Goal: Task Accomplishment & Management: Manage account settings

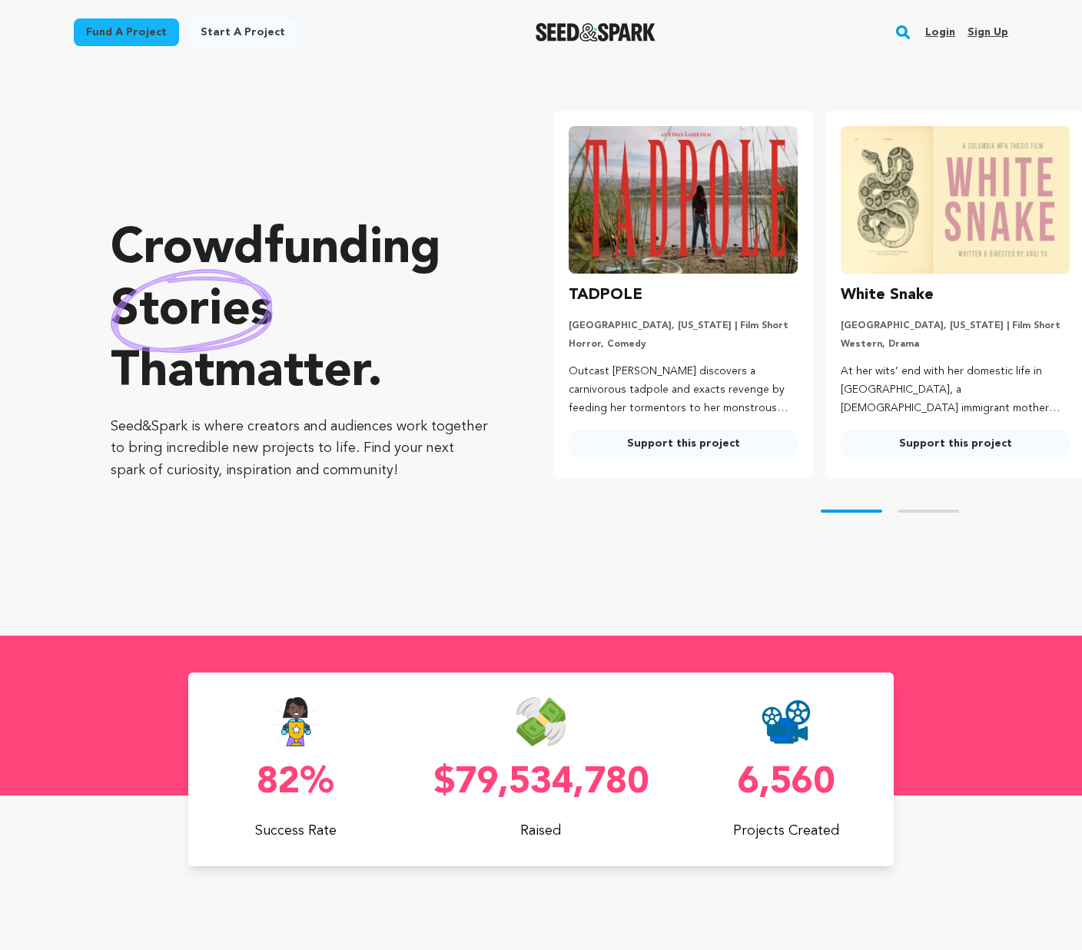
click at [935, 41] on link "Login" at bounding box center [940, 32] width 30 height 25
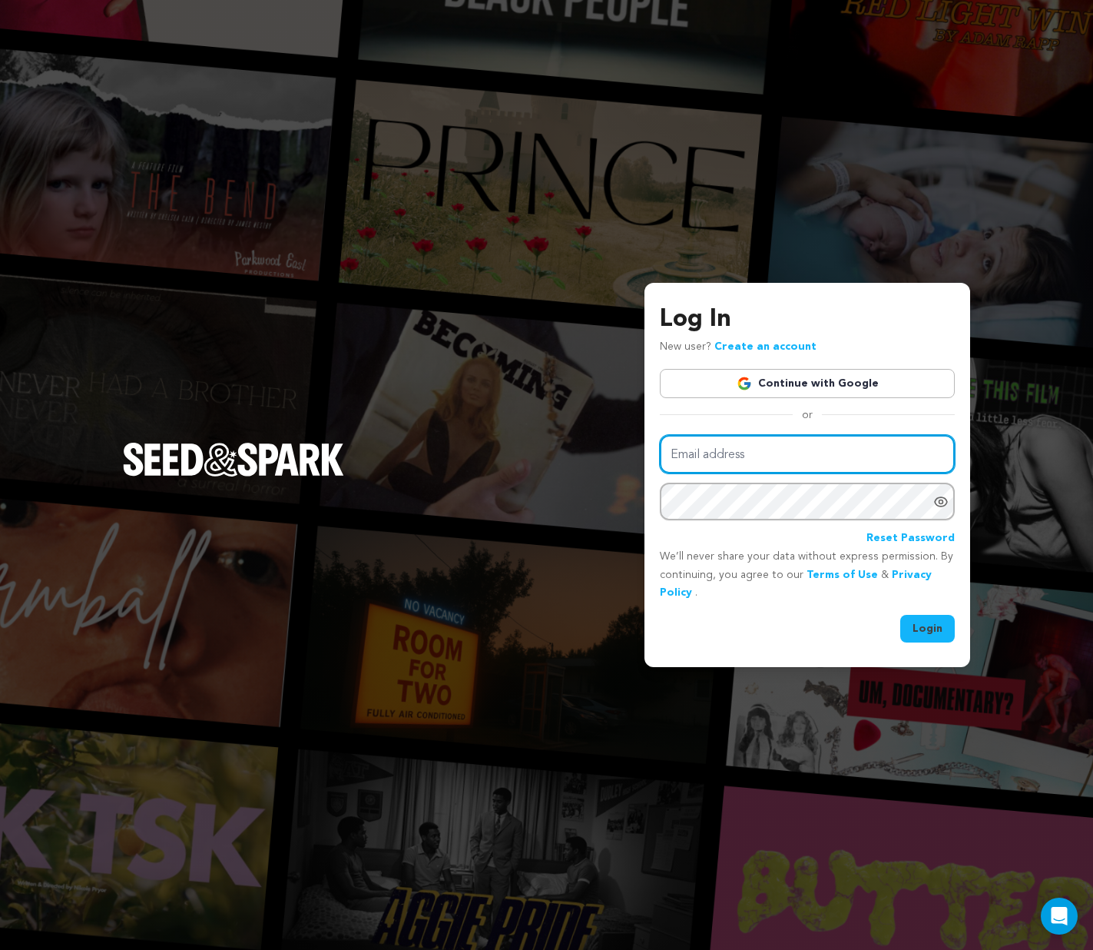
type input "[EMAIL_ADDRESS][DOMAIN_NAME]"
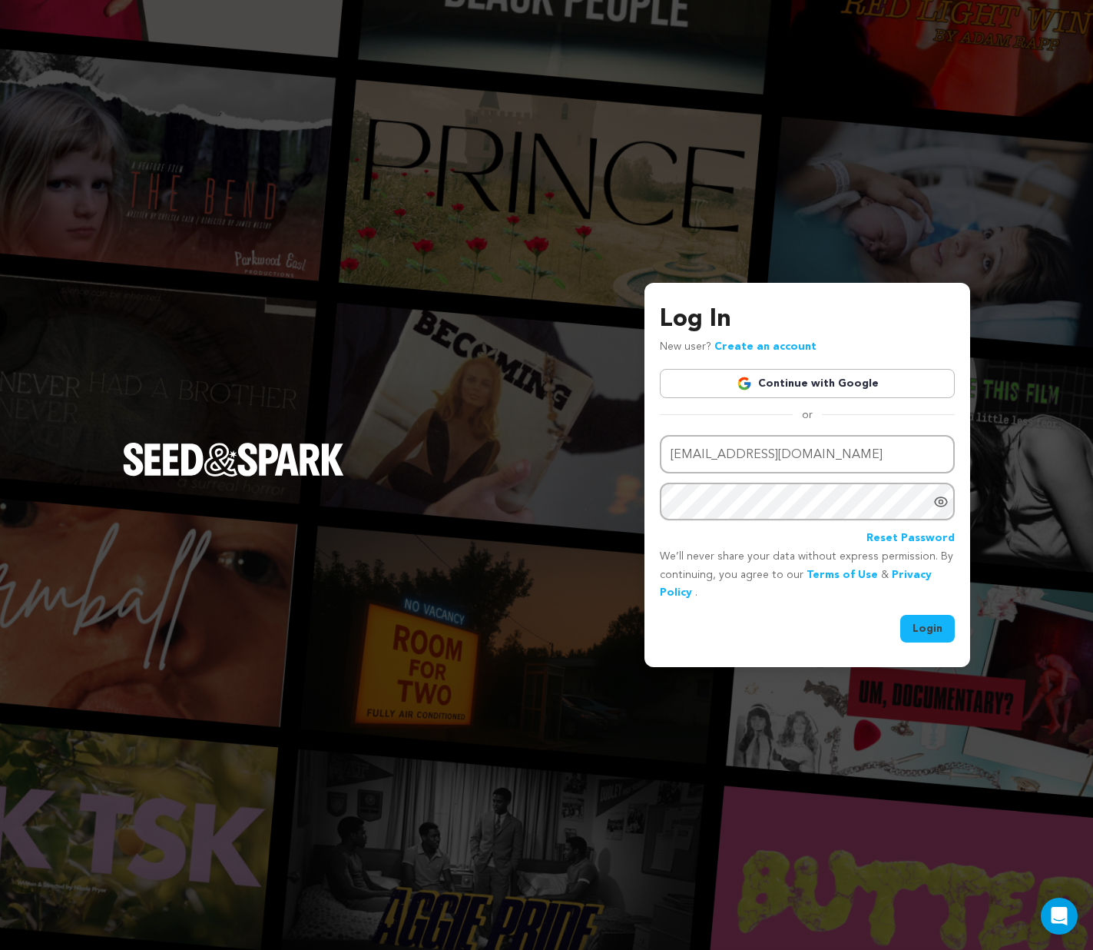
click at [927, 628] on button "Login" at bounding box center [927, 629] width 55 height 28
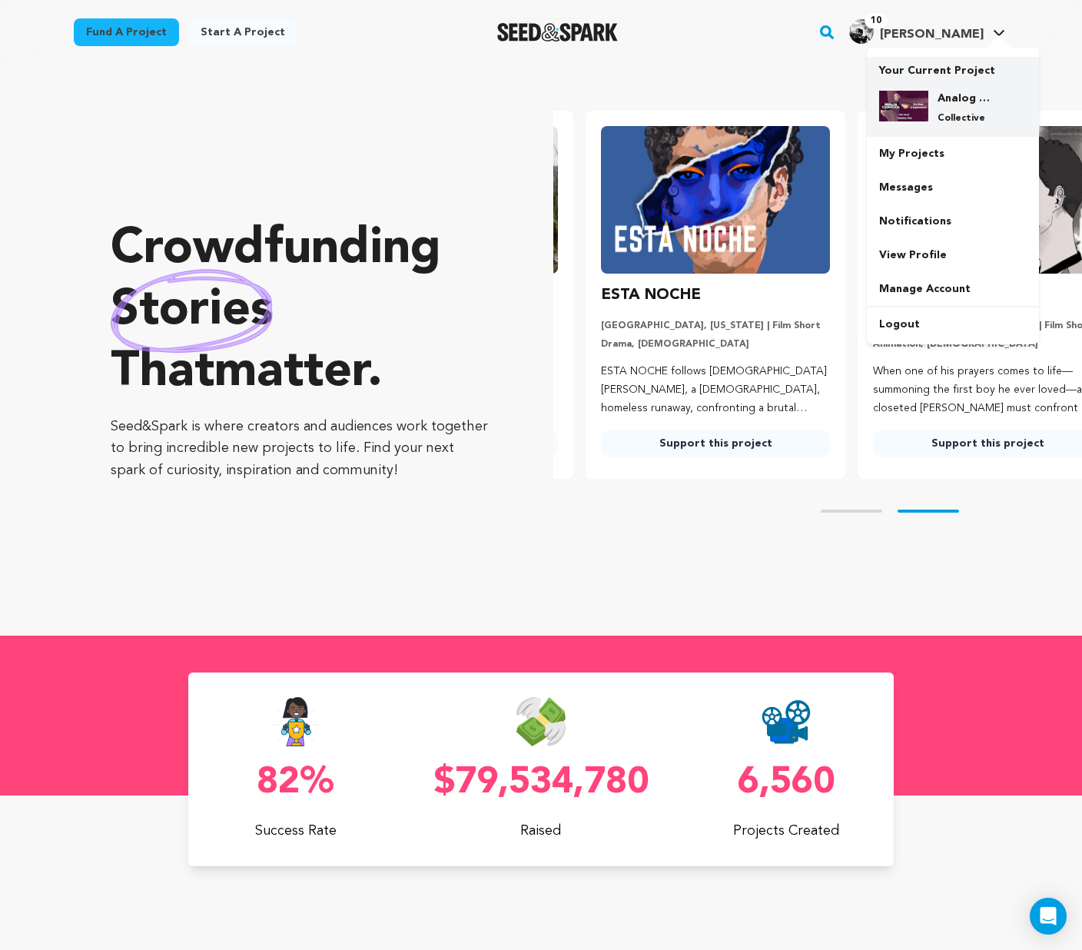
click at [943, 111] on div "Analog Cookbook & This Week in Experimental Film Fund Collective" at bounding box center [965, 108] width 74 height 34
